Goal: Task Accomplishment & Management: Manage account settings

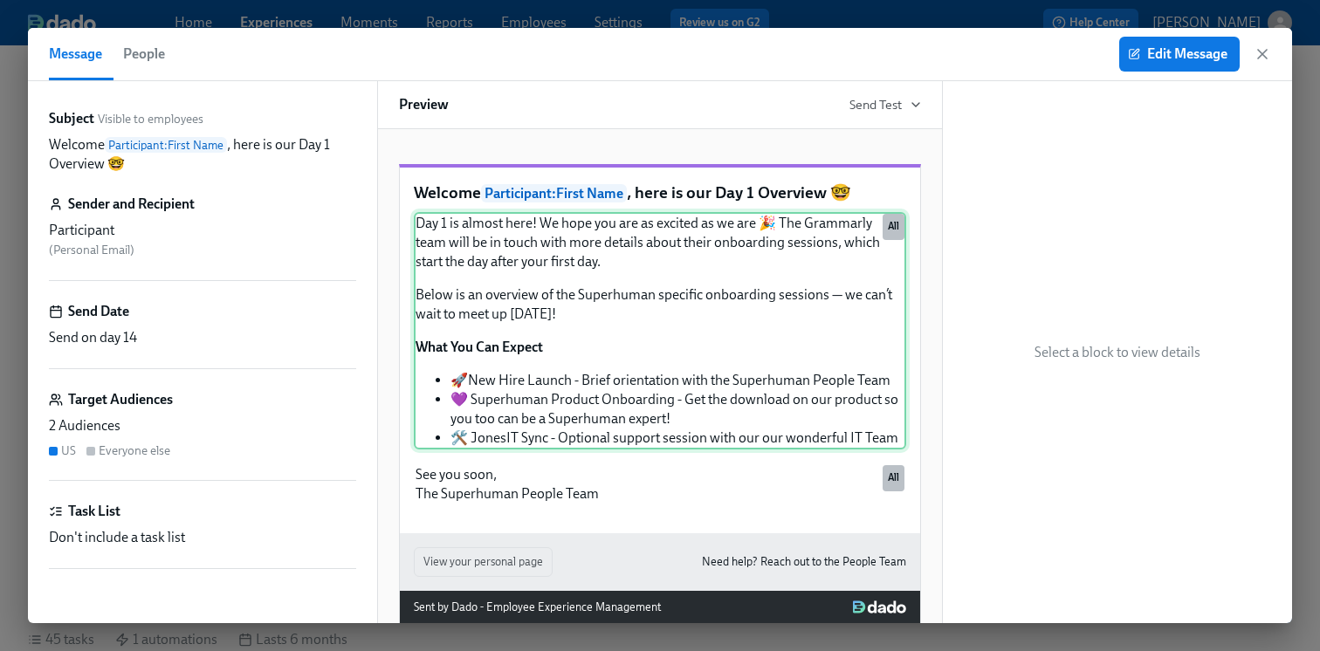
scroll to position [0, 32259]
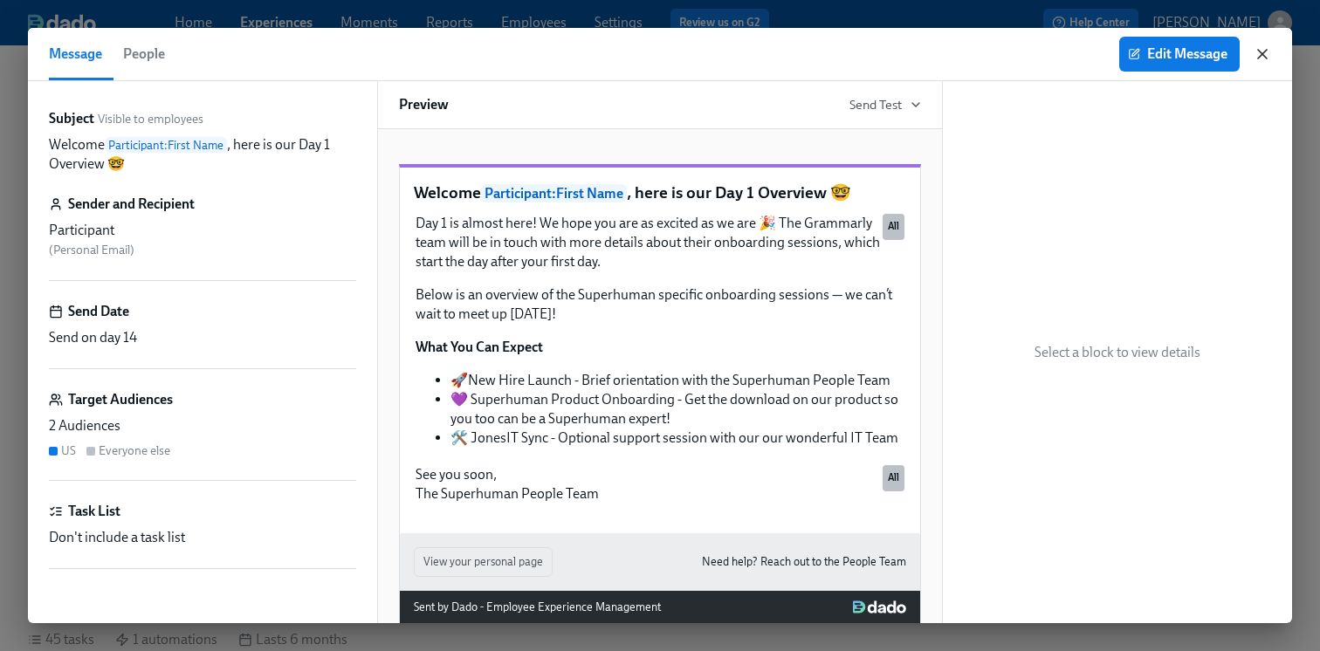
click at [1258, 51] on icon "button" at bounding box center [1261, 53] width 17 height 17
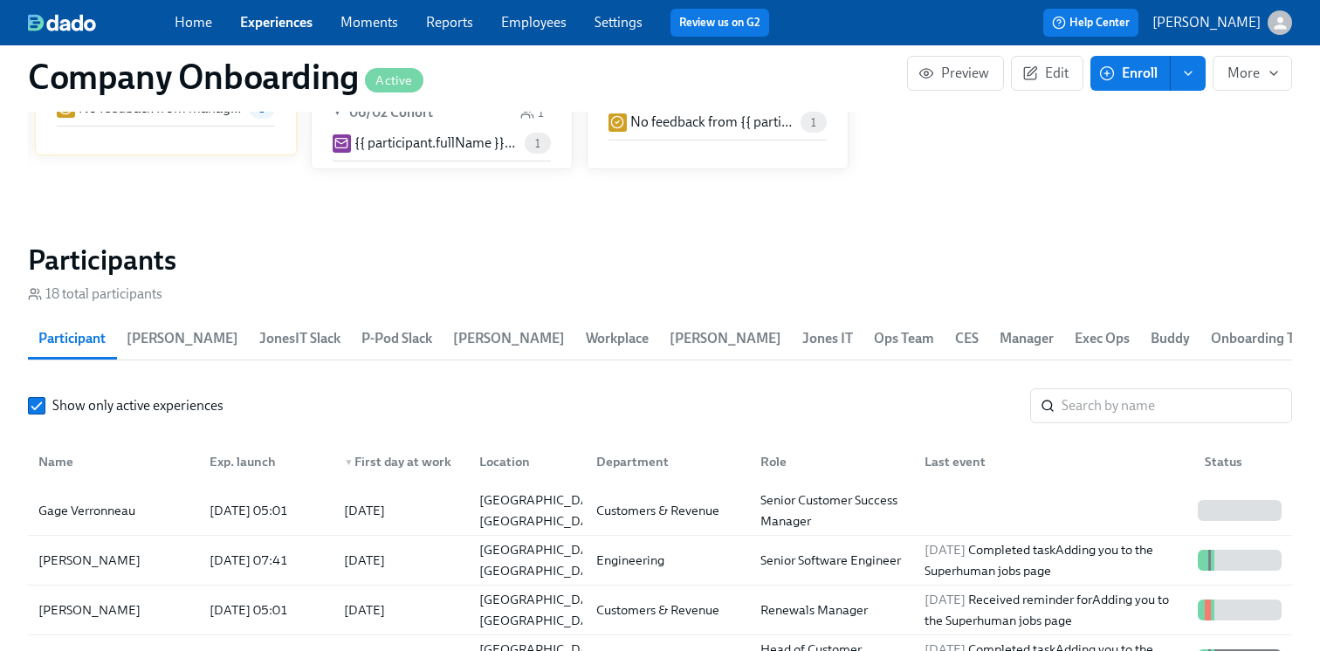
scroll to position [2067, 0]
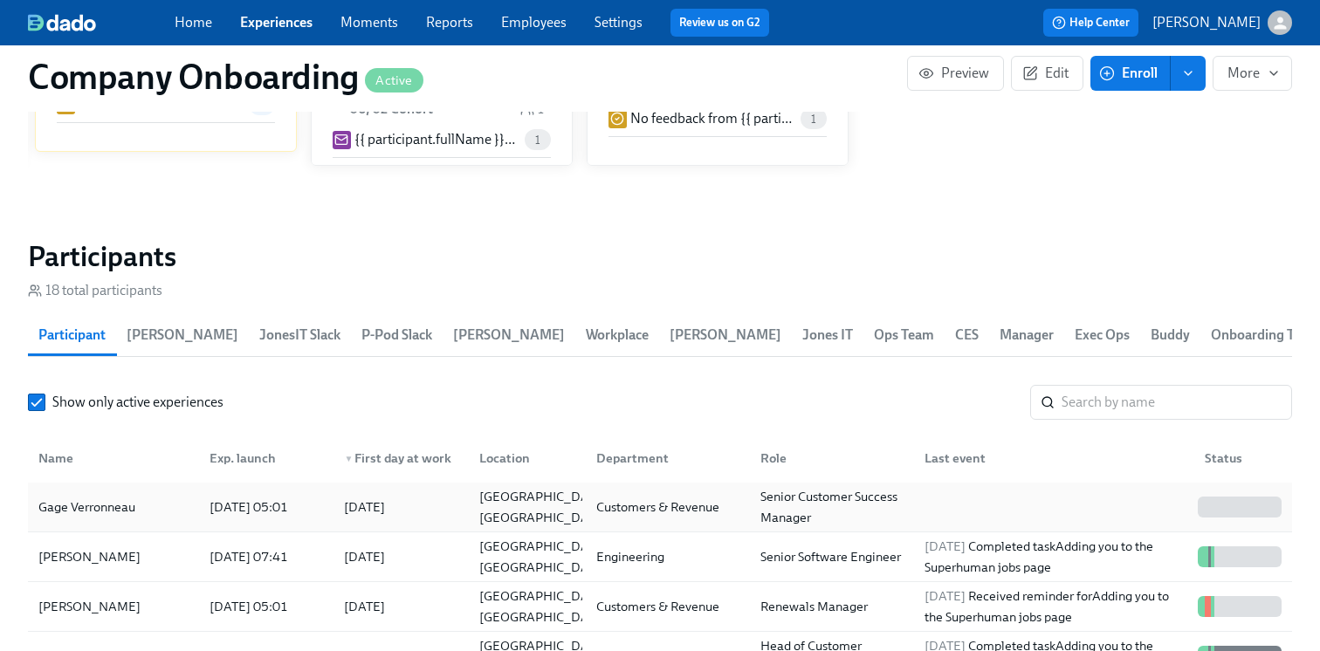
click at [178, 497] on div "Gage Verronneau" at bounding box center [113, 507] width 164 height 35
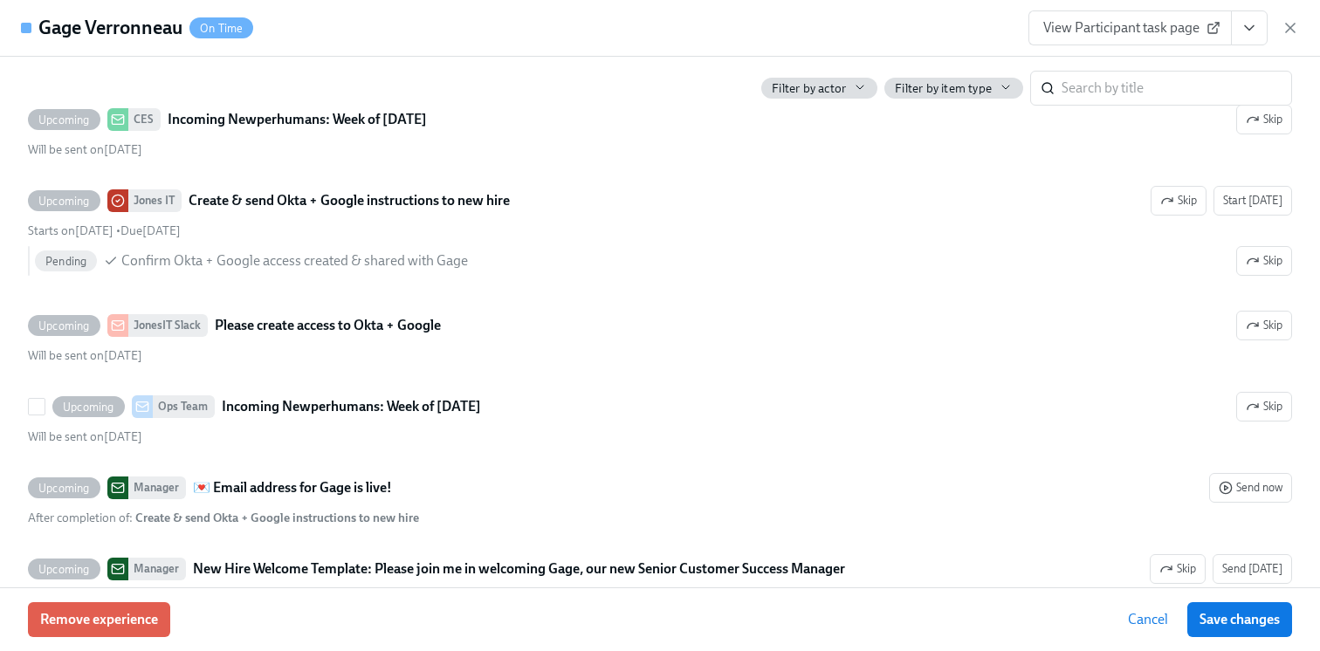
scroll to position [3724, 0]
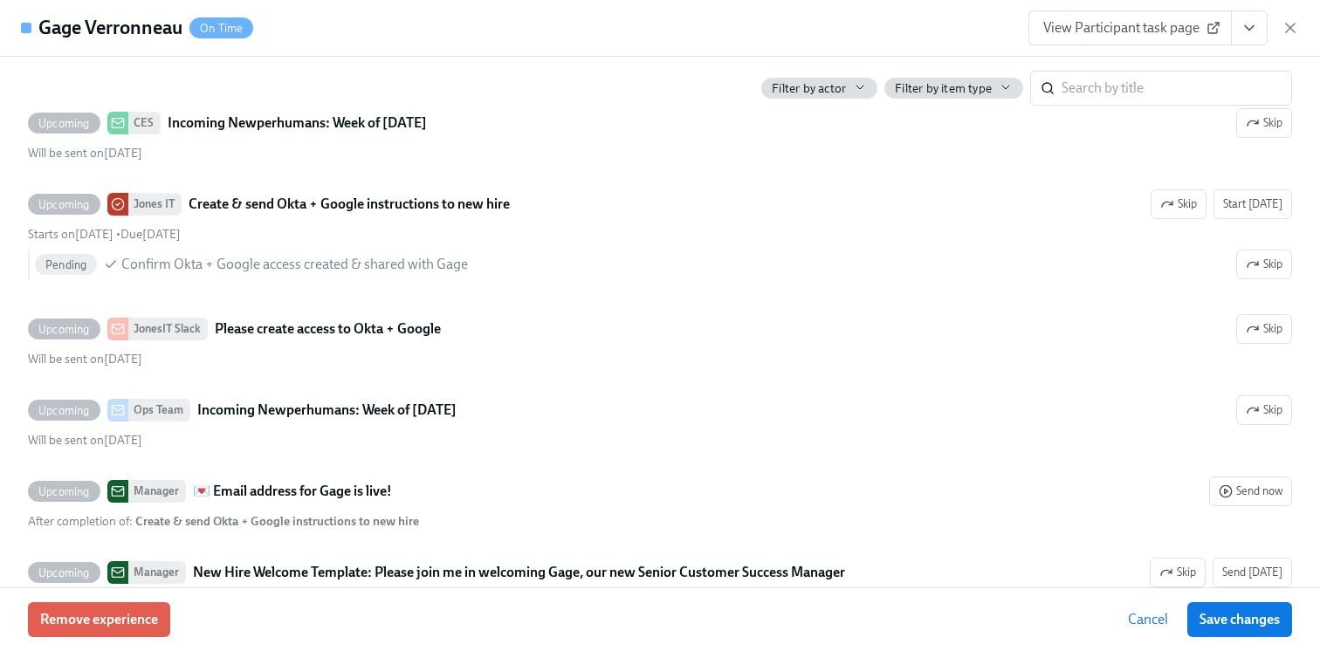
click at [1054, 33] on span "View Participant task page" at bounding box center [1130, 27] width 174 height 17
click at [1249, 29] on icon "View task page" at bounding box center [1248, 28] width 9 height 4
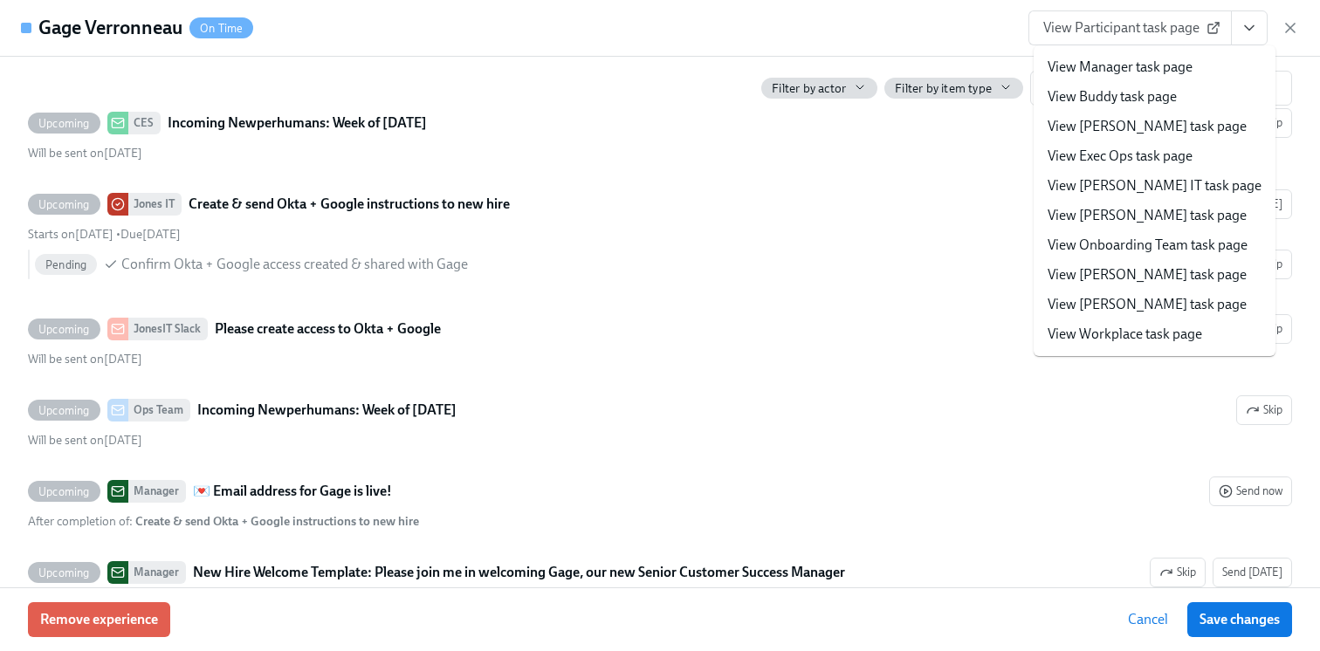
click at [1102, 186] on link "View [PERSON_NAME] IT task page" at bounding box center [1154, 185] width 214 height 19
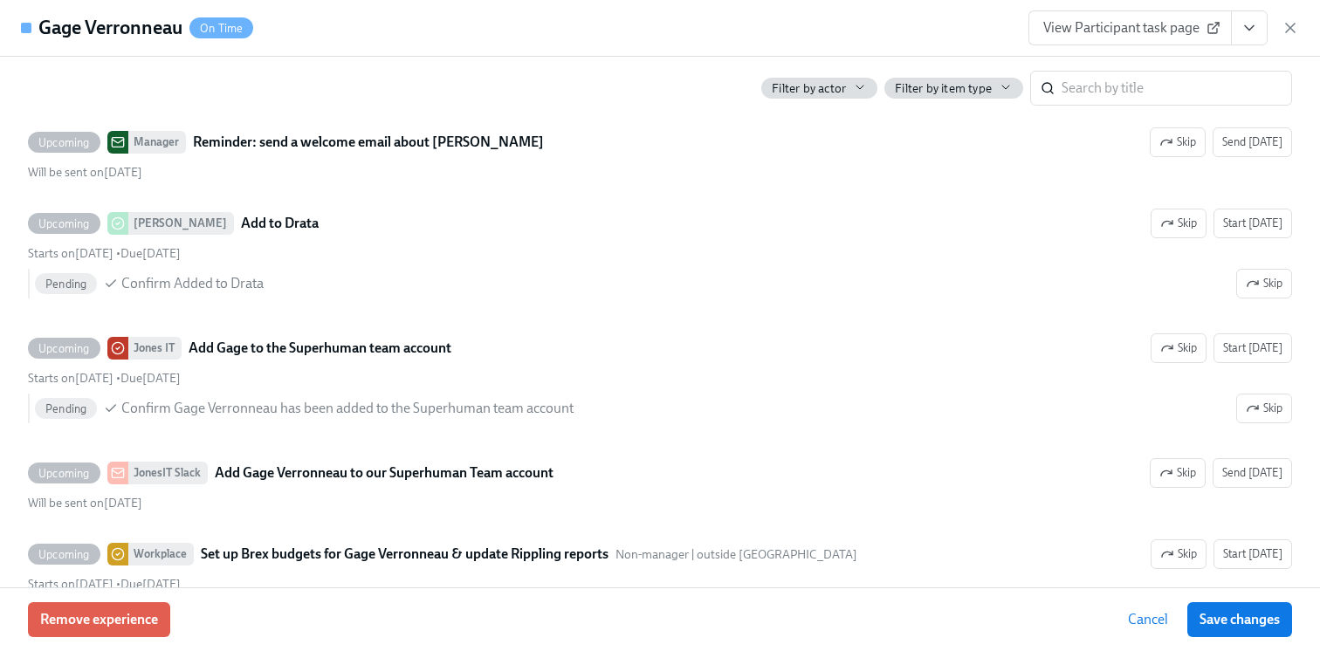
scroll to position [5222, 0]
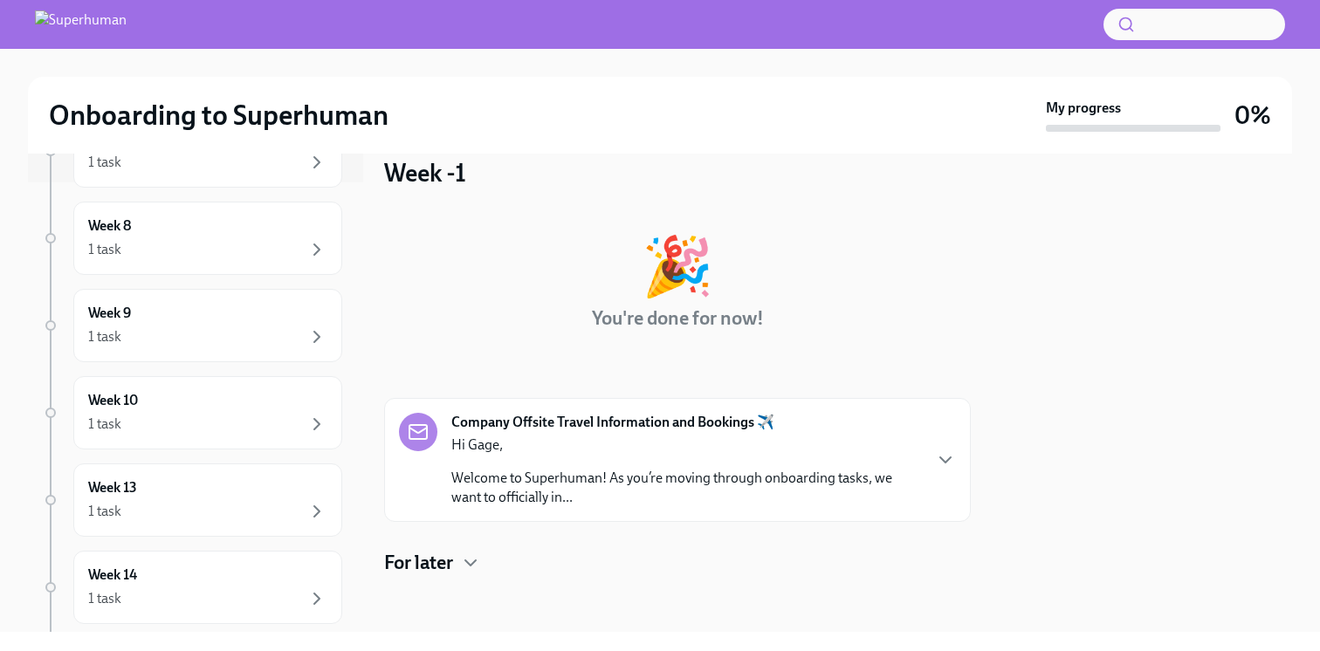
scroll to position [480, 0]
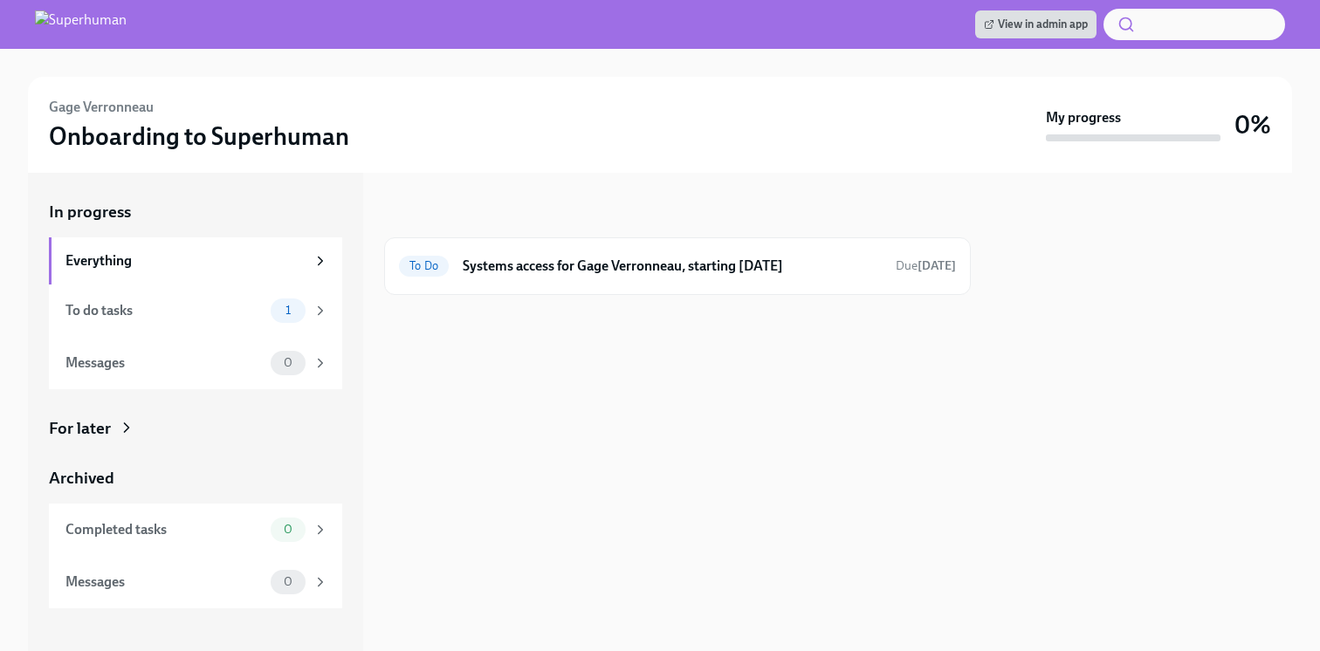
click at [126, 431] on icon at bounding box center [126, 427] width 17 height 17
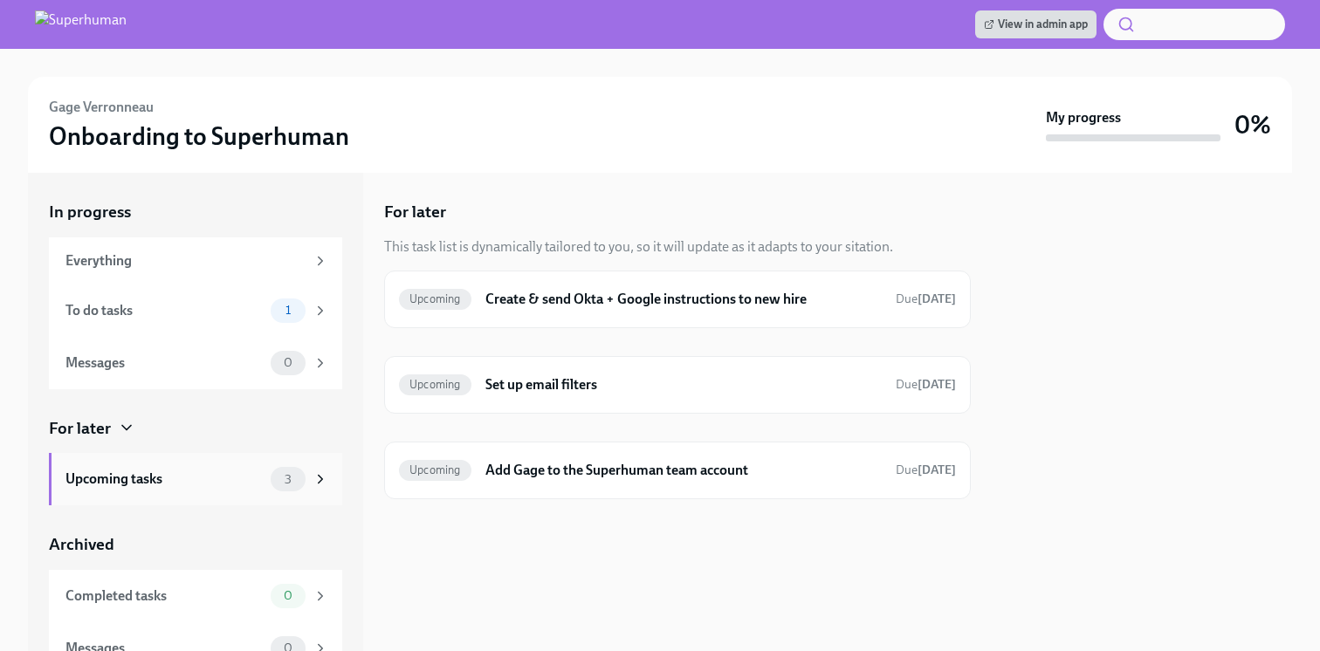
click at [195, 478] on div "Upcoming tasks" at bounding box center [164, 479] width 198 height 19
click at [543, 311] on div "Upcoming Create & send Okta + Google instructions to new hire Due [DATE]" at bounding box center [677, 299] width 557 height 28
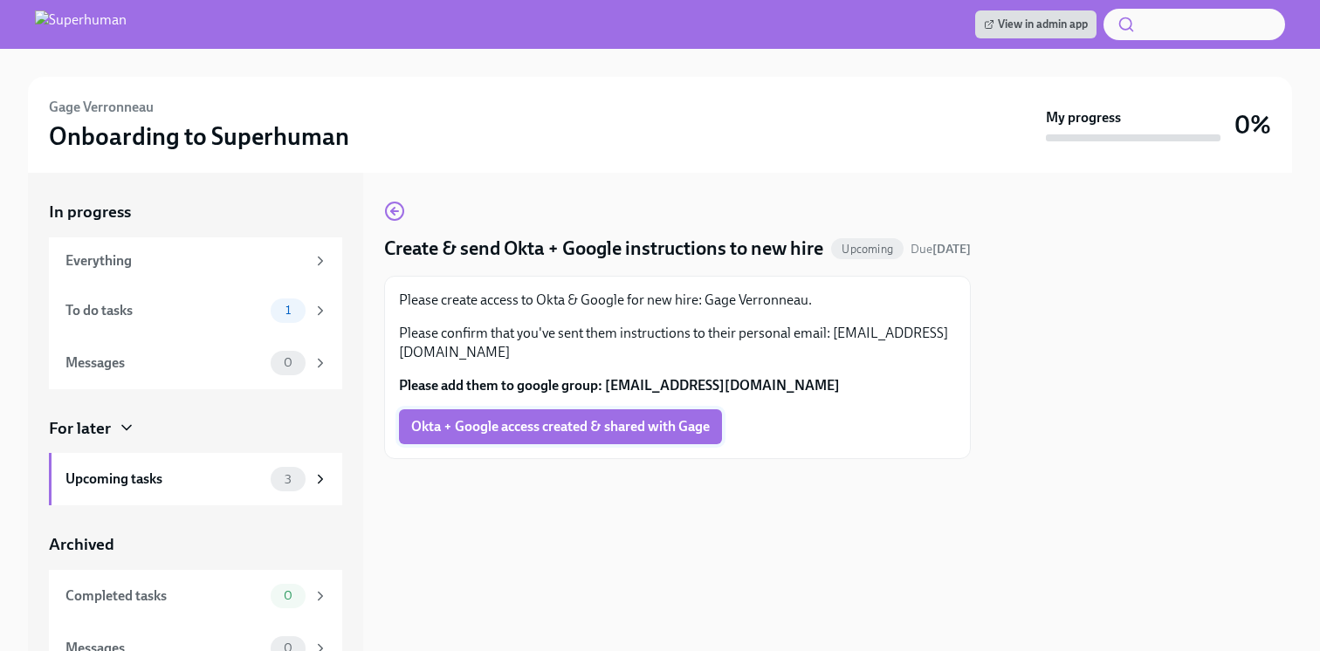
click at [546, 435] on span "Okta + Google access created & shared with Gage" at bounding box center [560, 426] width 298 height 17
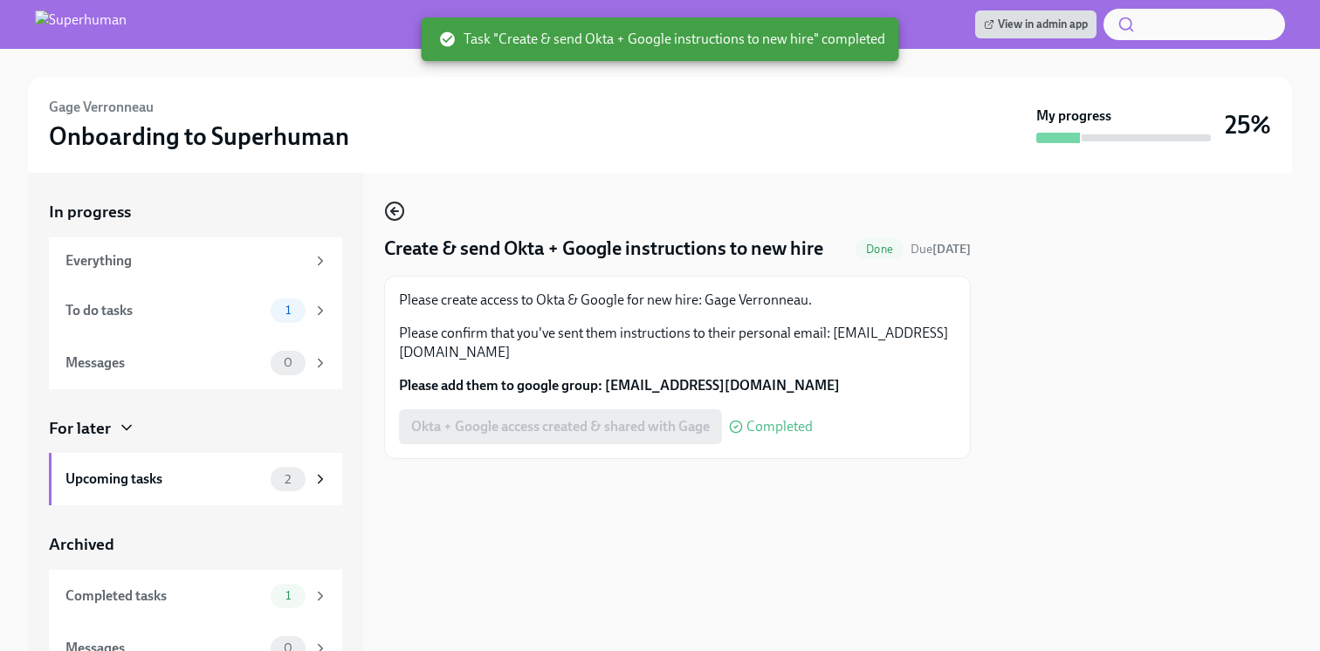
click at [399, 207] on icon "button" at bounding box center [394, 211] width 21 height 21
